Goal: Information Seeking & Learning: Find specific fact

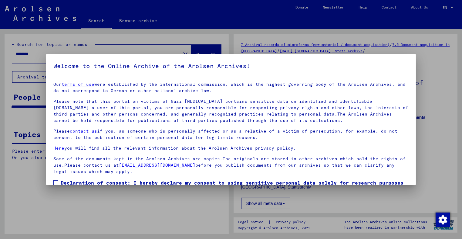
scroll to position [37, 0]
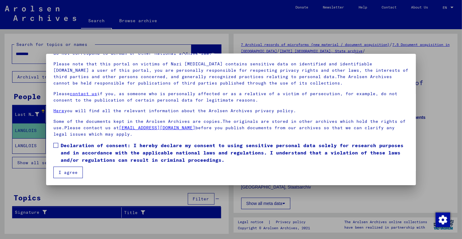
click at [56, 145] on span at bounding box center [55, 145] width 5 height 5
click at [63, 174] on button "I agree" at bounding box center [67, 172] width 29 height 12
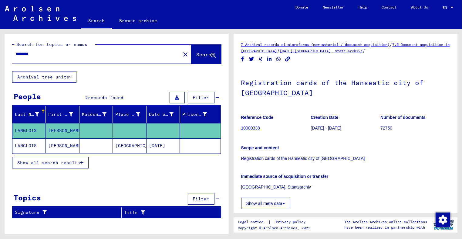
click at [77, 160] on span "Show all search results" at bounding box center [48, 162] width 63 height 5
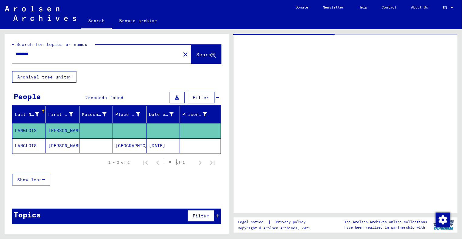
type input "**********"
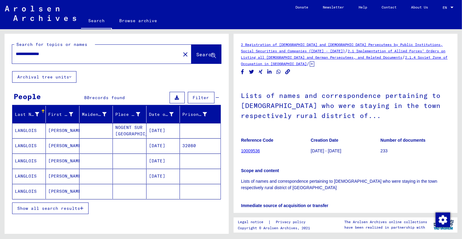
click at [83, 202] on button "Show all search results" at bounding box center [50, 208] width 76 height 12
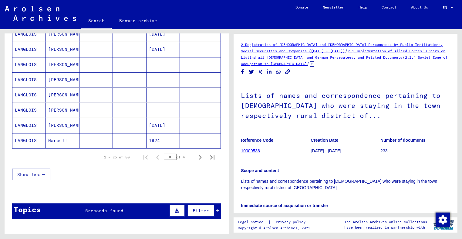
scroll to position [354, 0]
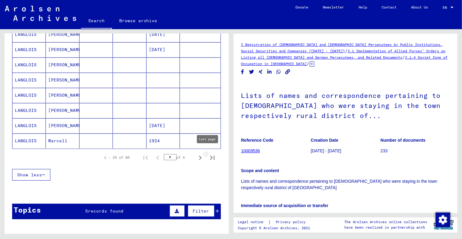
click at [209, 155] on icon "Last page" at bounding box center [212, 157] width 8 height 8
type input "*"
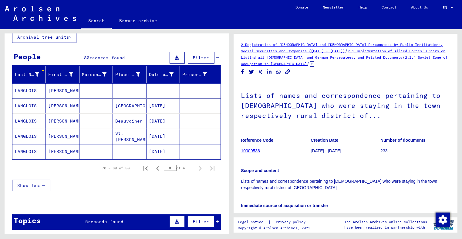
scroll to position [39, 0]
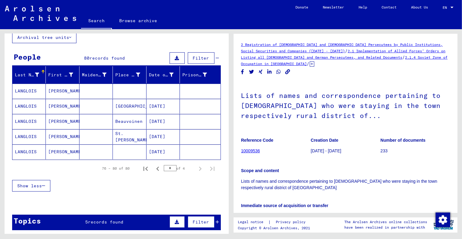
click at [123, 90] on mat-cell at bounding box center [129, 90] width 33 height 15
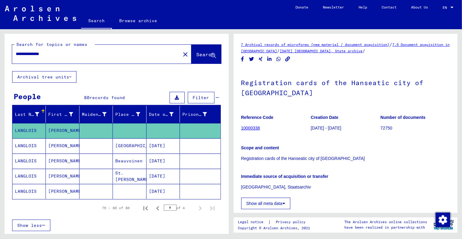
click at [198, 98] on span "Filter" at bounding box center [201, 97] width 16 height 5
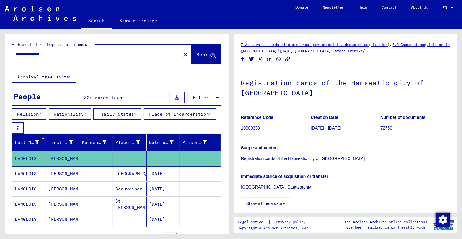
click at [144, 120] on button "Place of Incarceration" at bounding box center [180, 114] width 73 height 12
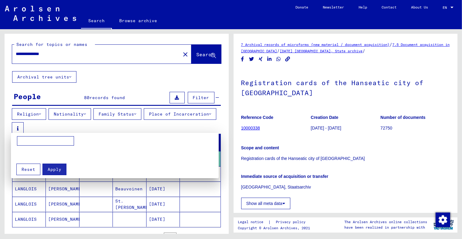
click at [57, 139] on input at bounding box center [45, 141] width 57 height 10
click at [71, 113] on div at bounding box center [231, 119] width 462 height 239
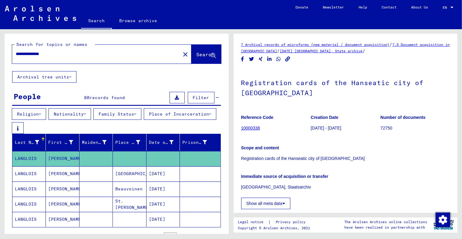
click at [73, 113] on button "Nationality" at bounding box center [70, 114] width 42 height 12
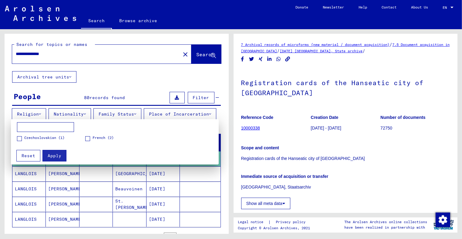
click at [88, 137] on span at bounding box center [87, 138] width 5 height 5
click at [50, 156] on span "Apply" at bounding box center [55, 155] width 14 height 5
